Goal: Find specific page/section

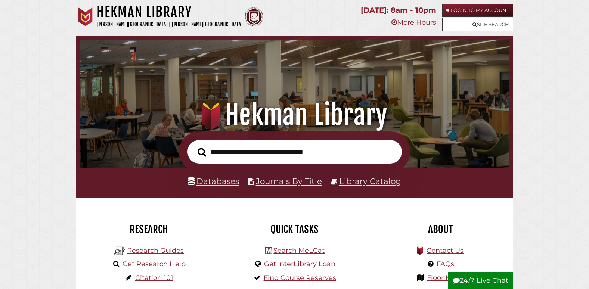
scroll to position [142, 426]
click at [215, 182] on link "Databases" at bounding box center [213, 181] width 51 height 10
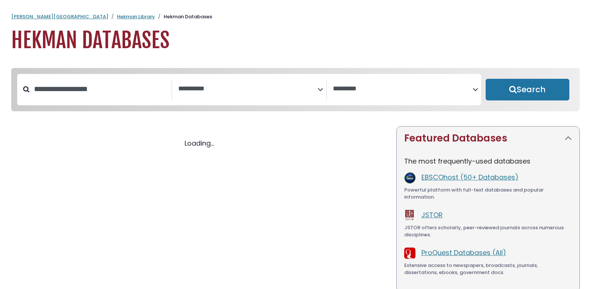
select select "Database Subject Filter"
select select "Database Vendors Filter"
select select "Database Subject Filter"
select select "Database Vendors Filter"
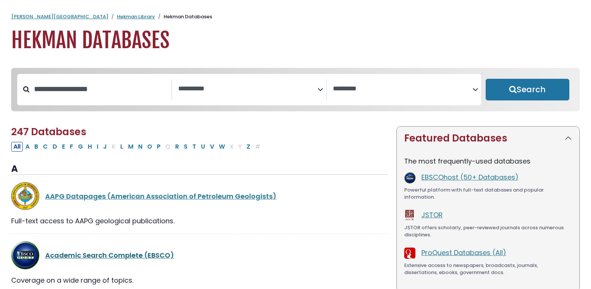
click at [75, 257] on link "Academic Search Complete (EBSCO)" at bounding box center [109, 255] width 129 height 9
